Goal: Information Seeking & Learning: Learn about a topic

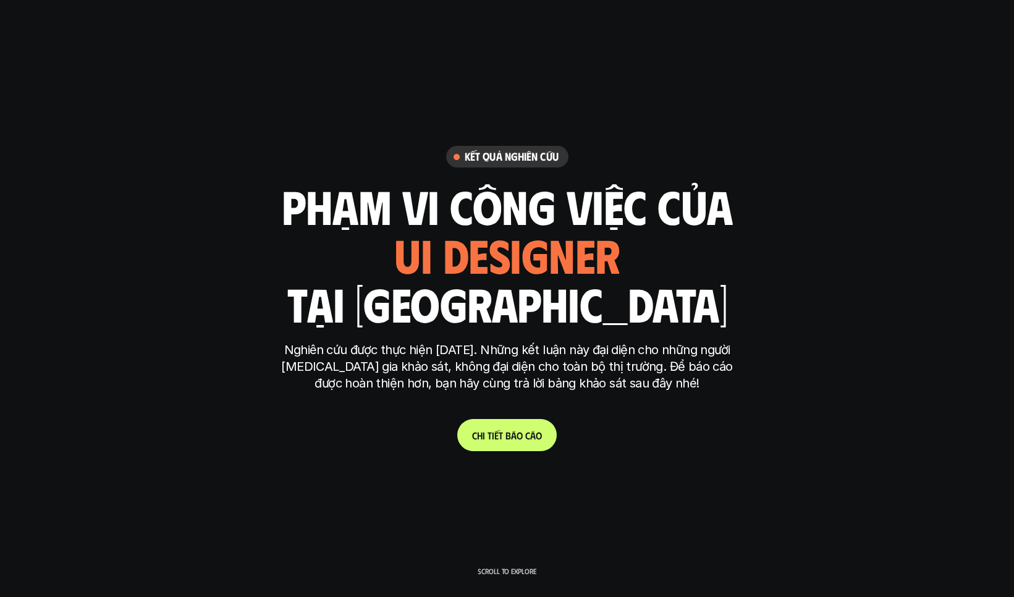
scroll to position [3391, 0]
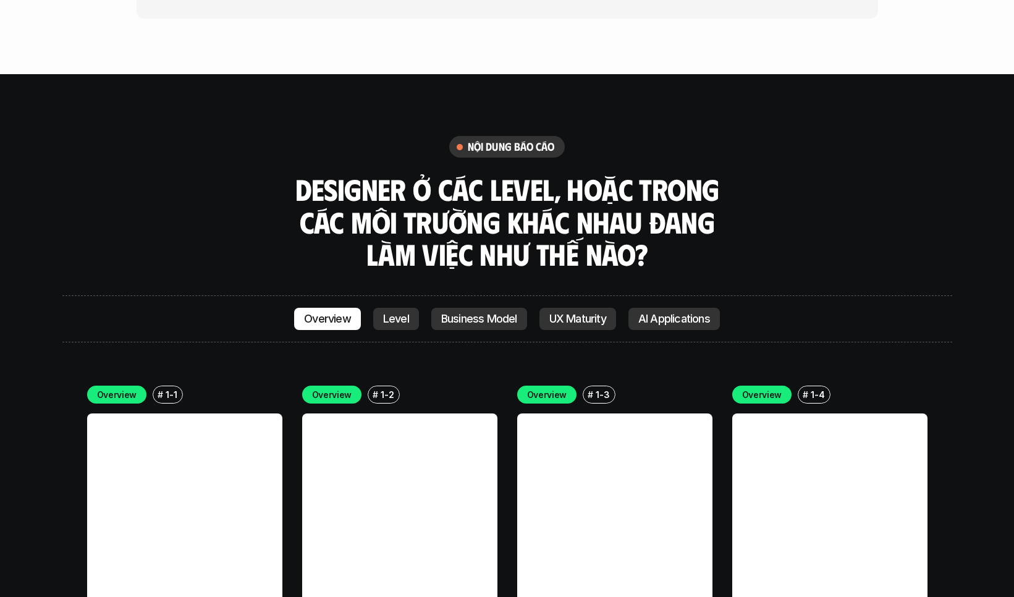
click at [596, 313] on p "UX Maturity" at bounding box center [577, 319] width 57 height 12
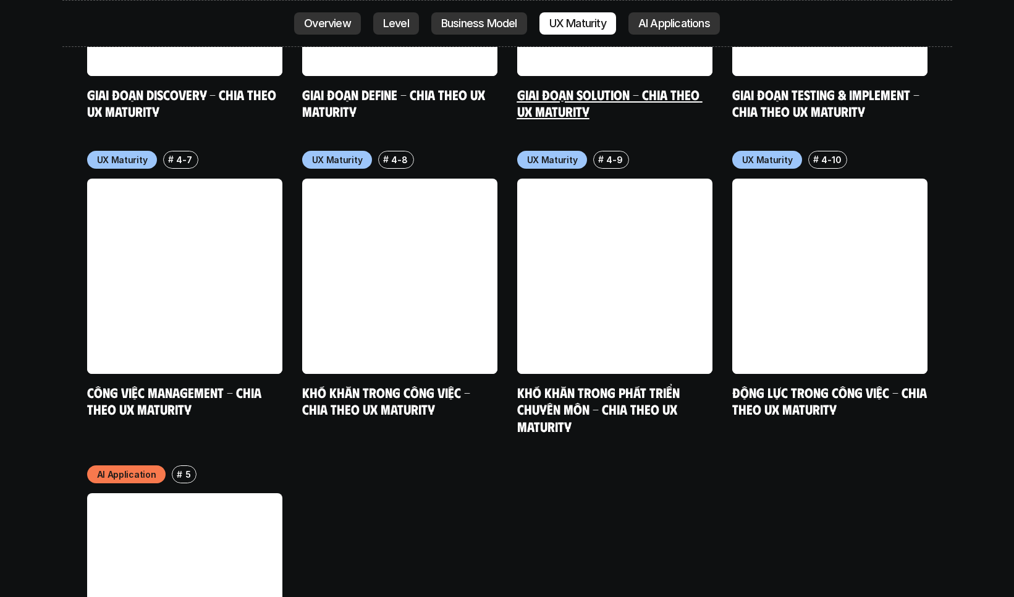
scroll to position [6451, 0]
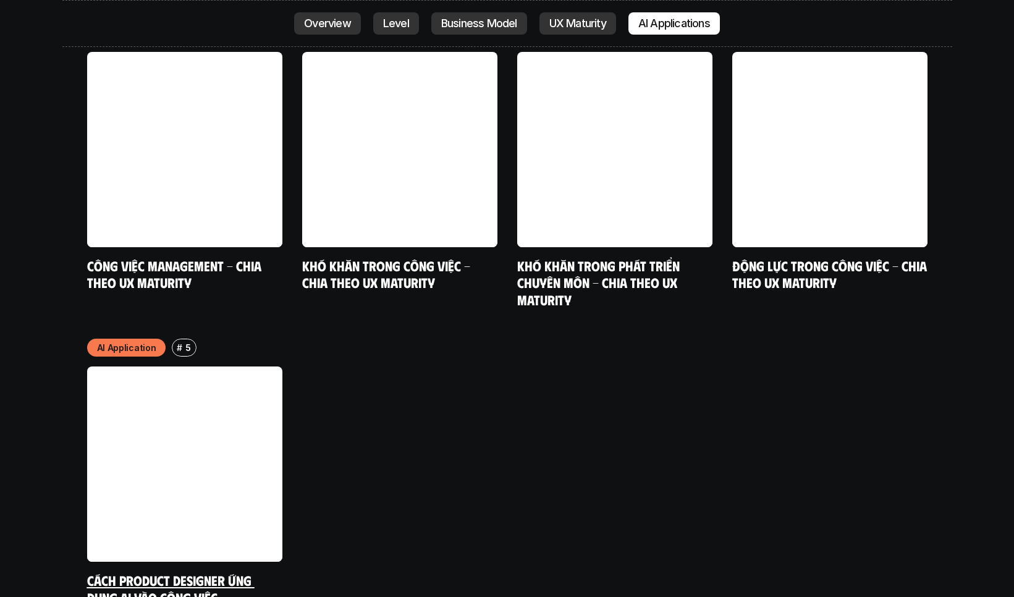
click at [244, 412] on link at bounding box center [184, 463] width 195 height 195
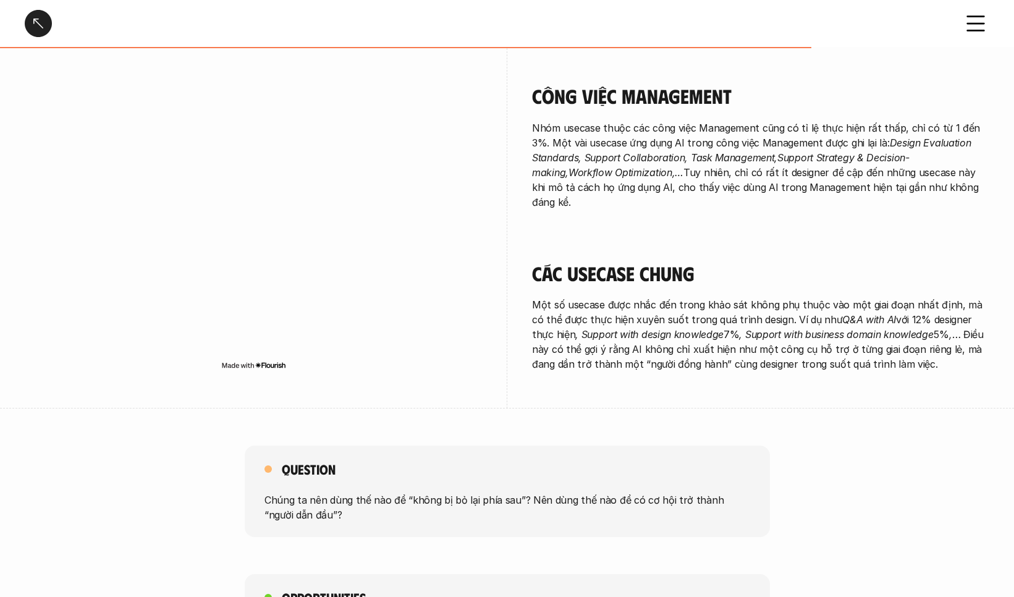
scroll to position [2313, 0]
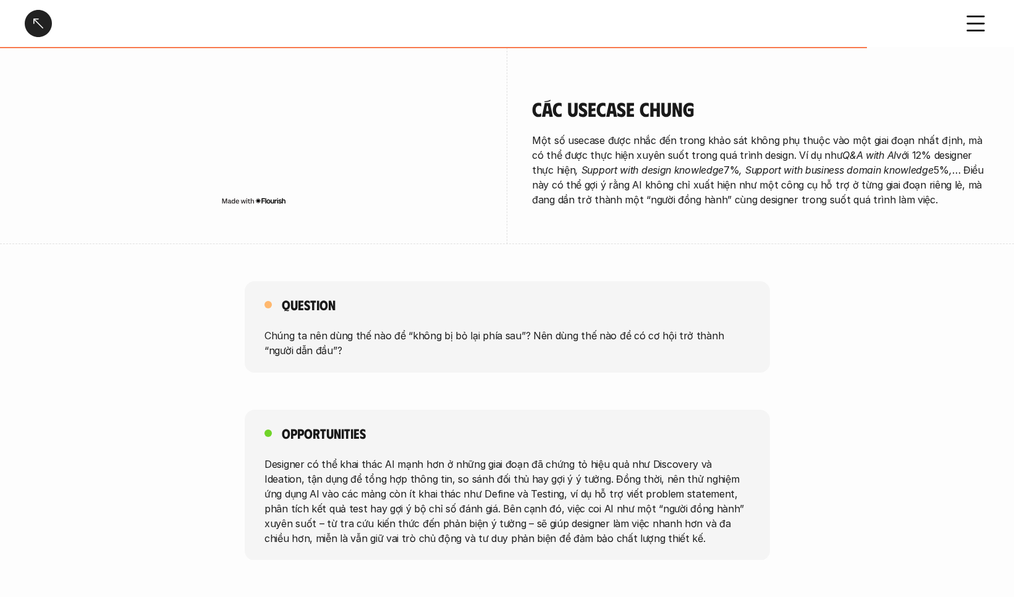
click at [980, 19] on icon at bounding box center [975, 23] width 27 height 27
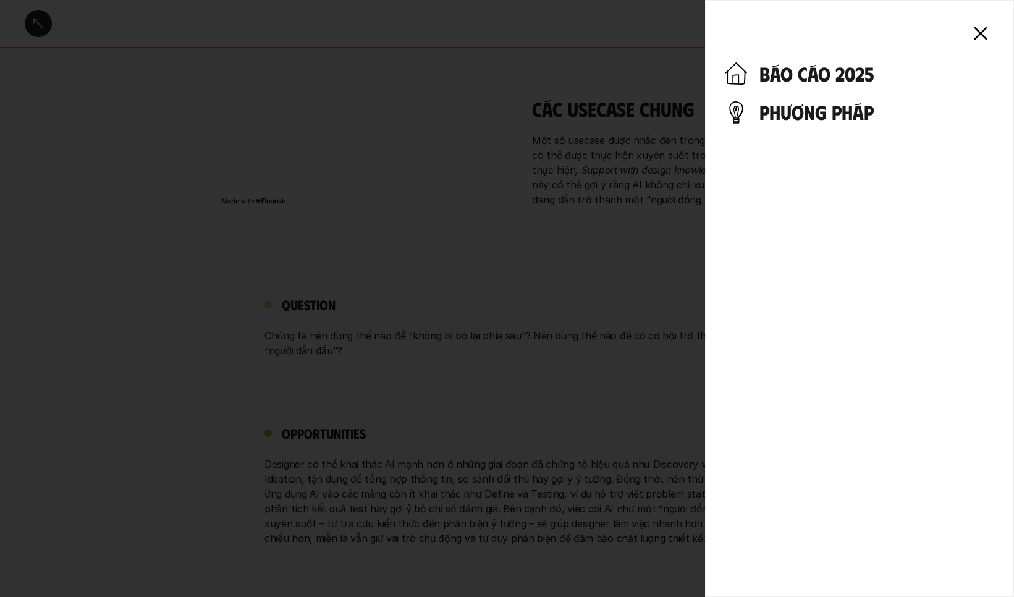
click at [813, 79] on h4 "báo cáo 2025" at bounding box center [877, 73] width 235 height 23
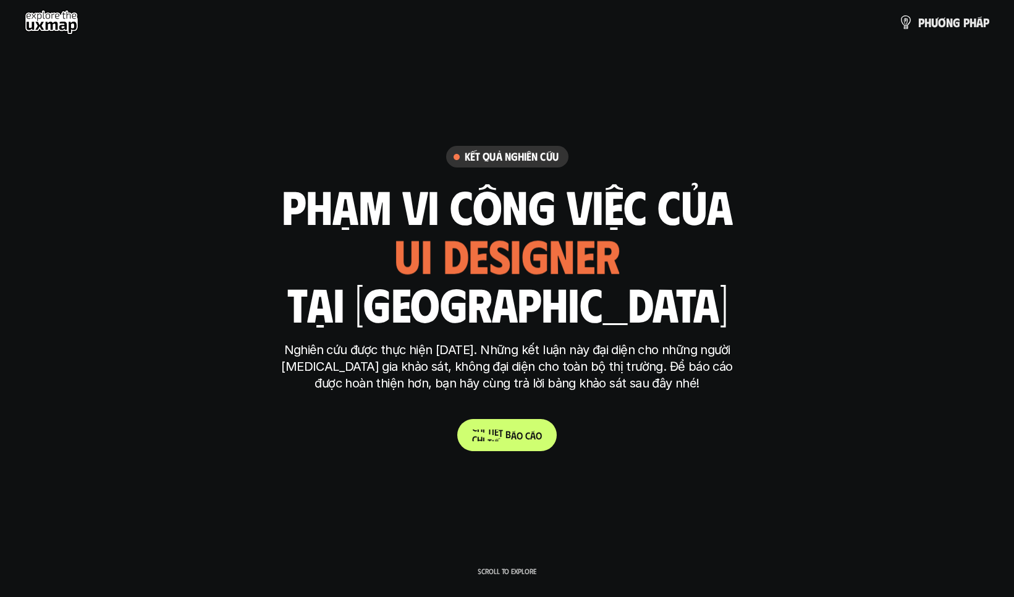
click at [506, 437] on p "C h i t i ế t b á o c á o" at bounding box center [507, 436] width 70 height 12
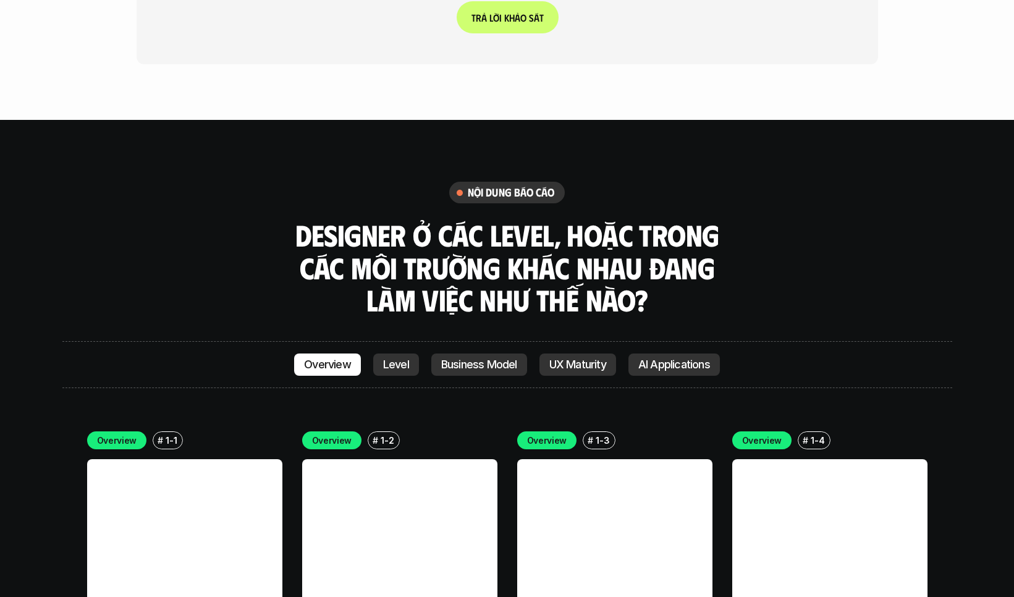
scroll to position [3391, 0]
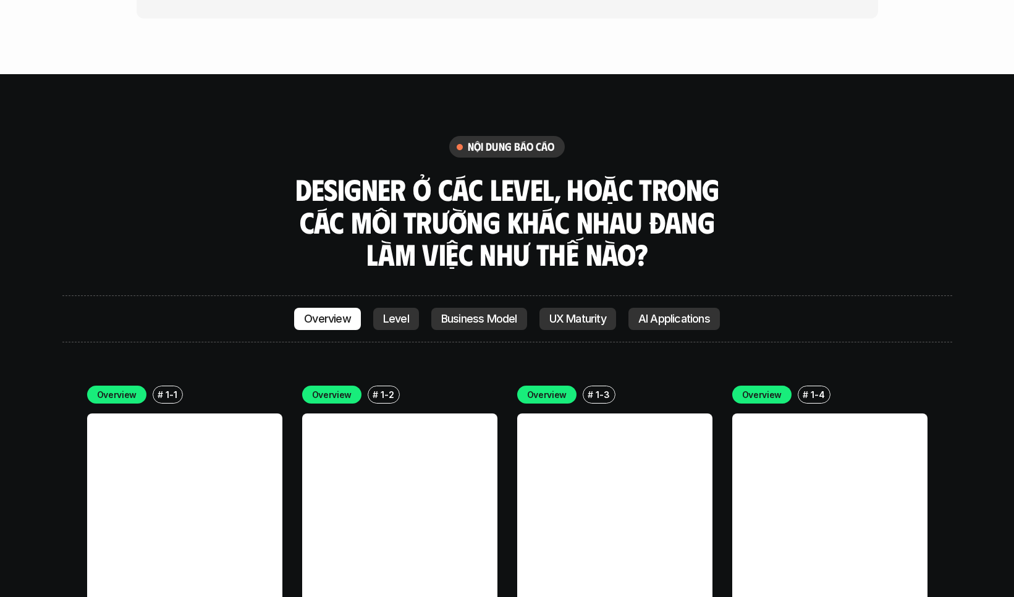
click at [205, 413] on link at bounding box center [184, 510] width 195 height 195
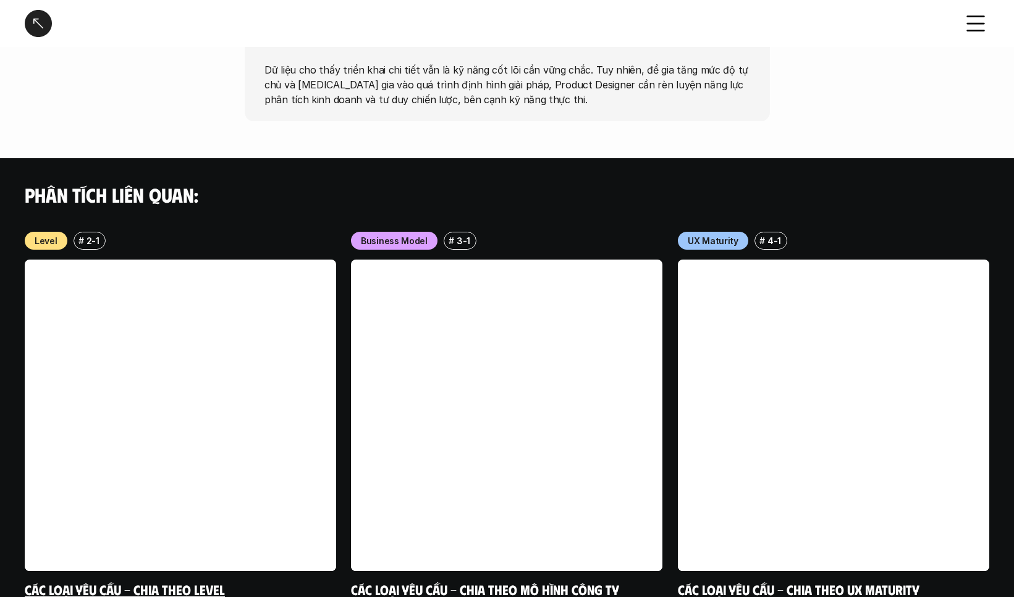
scroll to position [1196, 0]
